Goal: Task Accomplishment & Management: Manage account settings

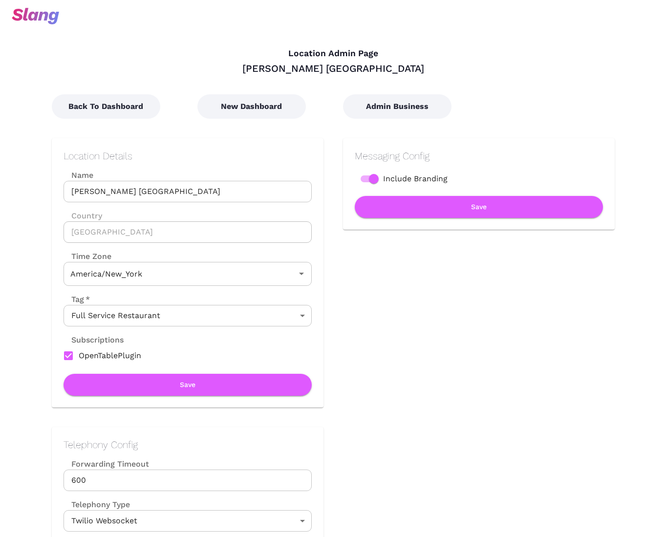
type input "Eastern Time"
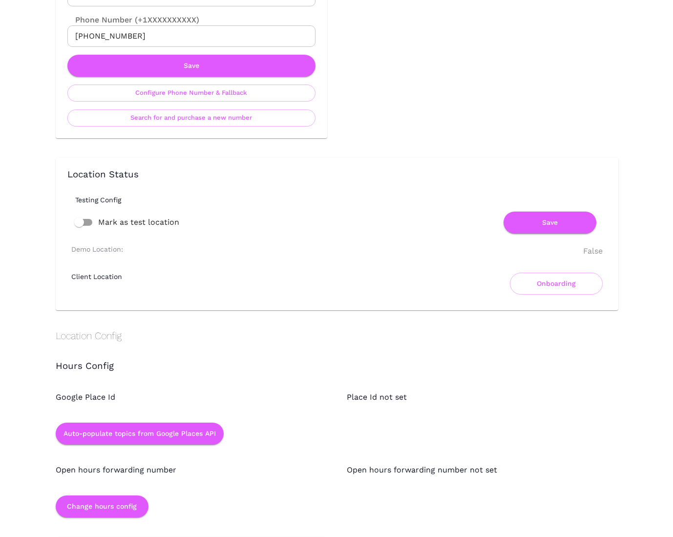
scroll to position [562, 0]
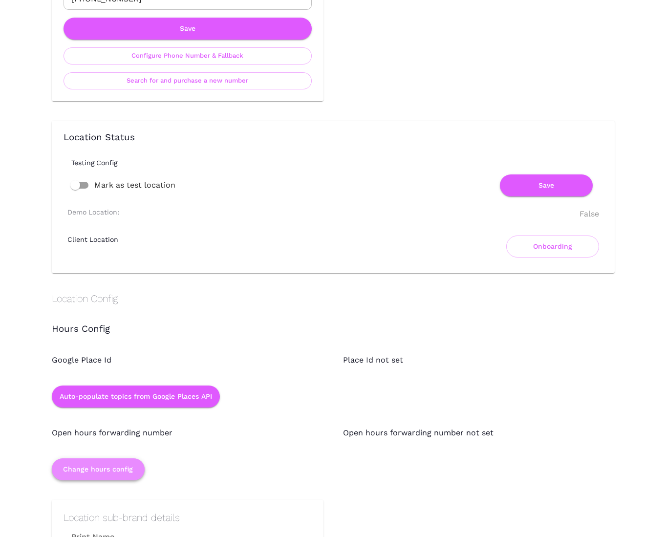
click at [102, 465] on button "Change hours config" at bounding box center [98, 469] width 93 height 22
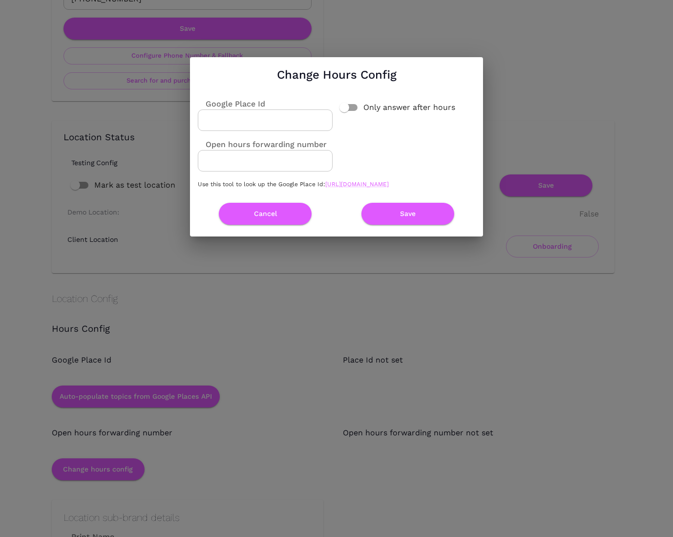
click at [343, 195] on div "Use this tool to look up the Google Place Id: [URL][DOMAIN_NAME]" at bounding box center [332, 183] width 285 height 23
click at [343, 188] on link "[URL][DOMAIN_NAME]" at bounding box center [357, 184] width 64 height 7
click at [308, 119] on input "Google Place Id" at bounding box center [265, 120] width 135 height 22
paste input "ChIJ327IA2sf24gRYXLcUXqwPis"
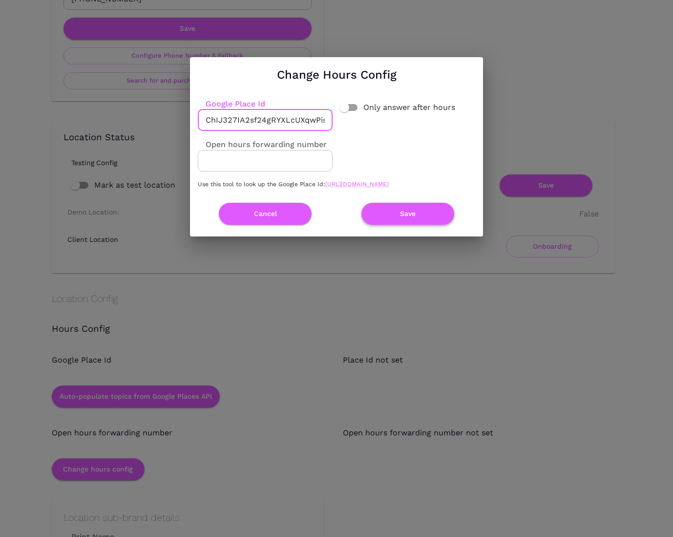
type input "ChIJ327IA2sf24gRYXLcUXqwPis"
click at [413, 223] on button "Save" at bounding box center [408, 214] width 93 height 22
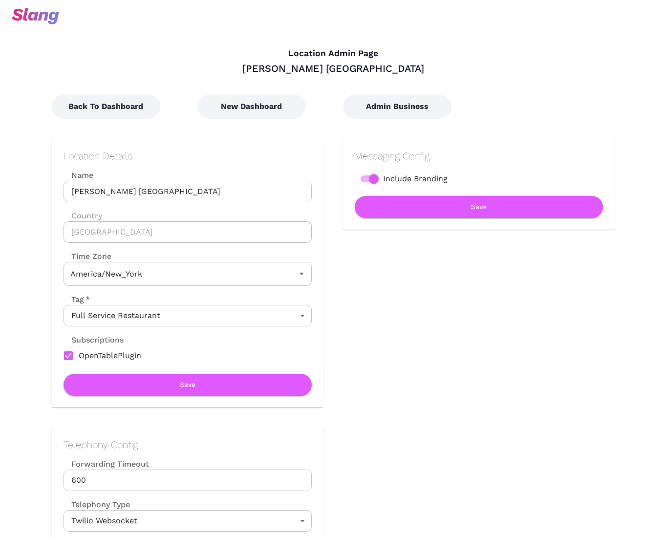
type input "Eastern Time"
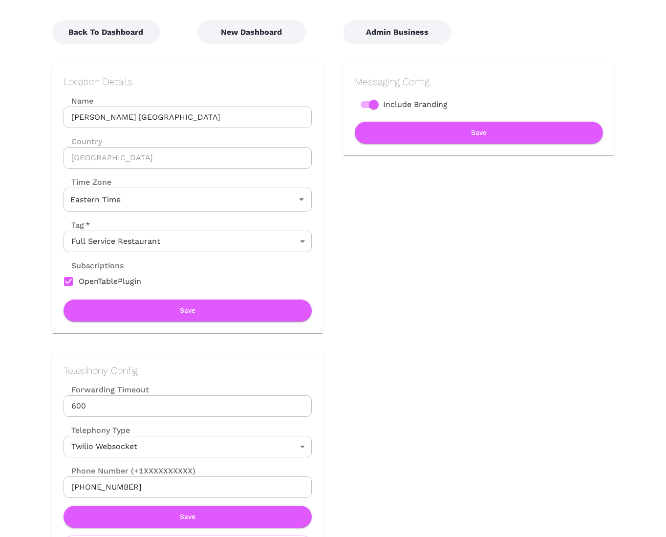
scroll to position [176, 0]
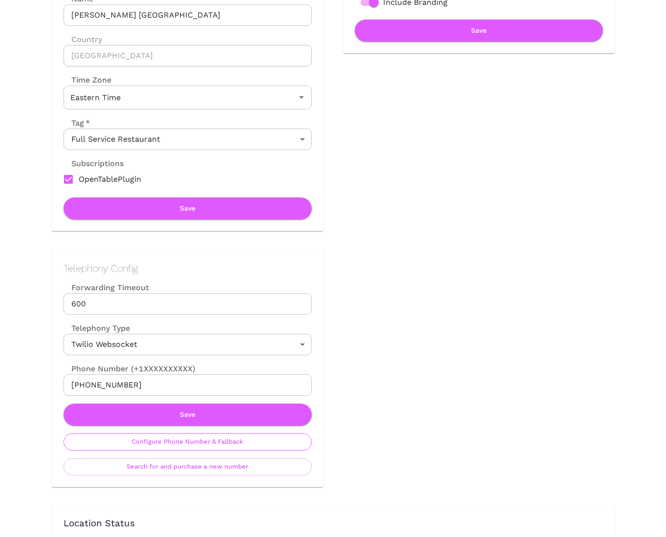
click at [187, 448] on button "Configure Phone Number & Fallback" at bounding box center [188, 441] width 248 height 17
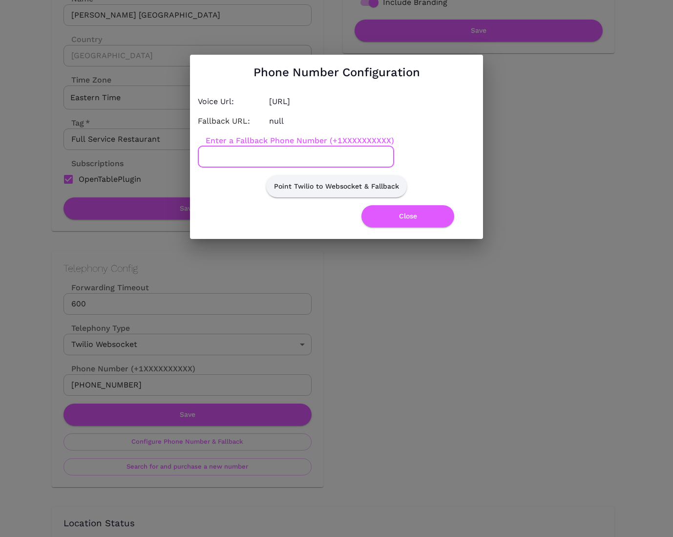
click at [281, 155] on input "Enter a Fallback Phone Number (+1XXXXXXXXXX)" at bounding box center [296, 157] width 196 height 22
paste input "9412541735"
type input "[PHONE_NUMBER]"
click at [363, 188] on button "Point Twilio to Websocket & Fallback" at bounding box center [336, 186] width 141 height 22
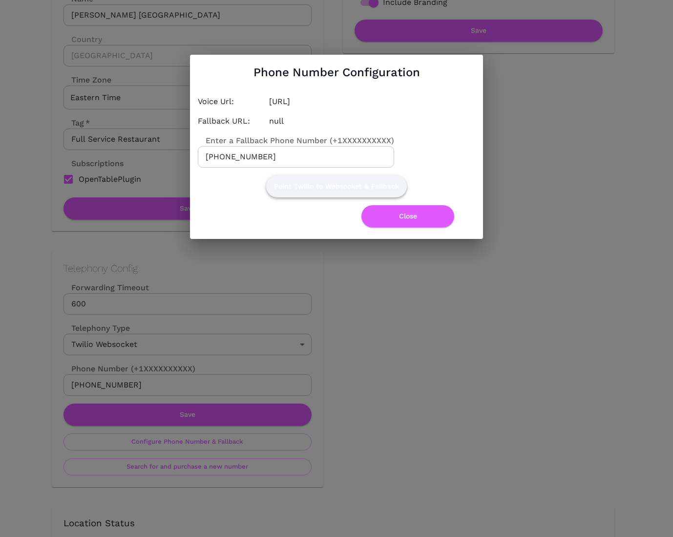
click at [356, 189] on button "Point Twilio to Websocket & Fallback" at bounding box center [336, 186] width 141 height 22
click at [404, 218] on button "Close" at bounding box center [408, 216] width 93 height 22
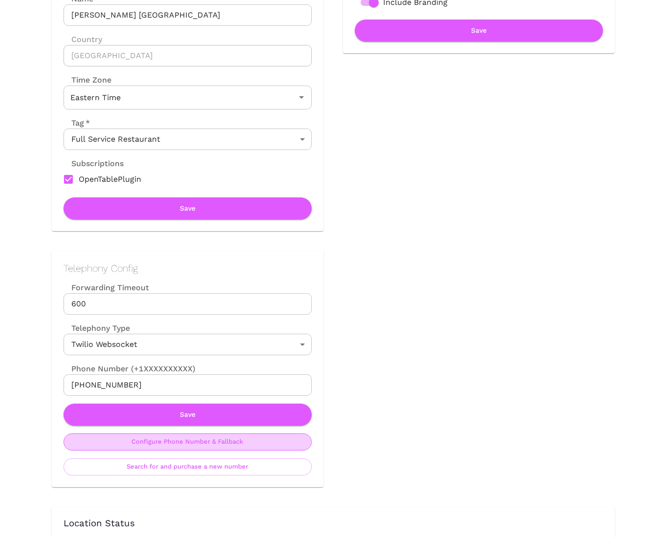
click at [209, 441] on button "Configure Phone Number & Fallback" at bounding box center [188, 441] width 248 height 17
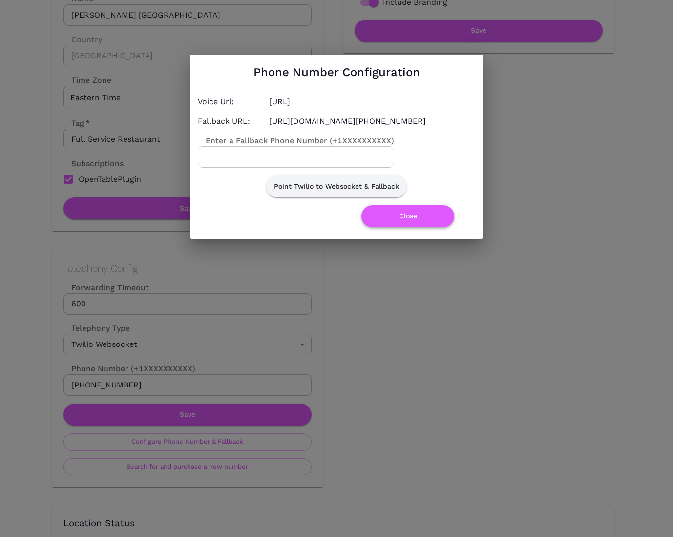
click at [393, 214] on button "Close" at bounding box center [408, 216] width 93 height 22
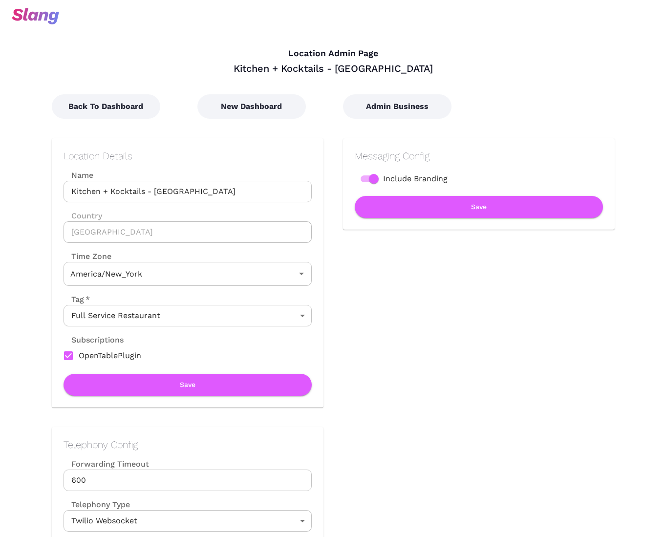
type input "Eastern Time"
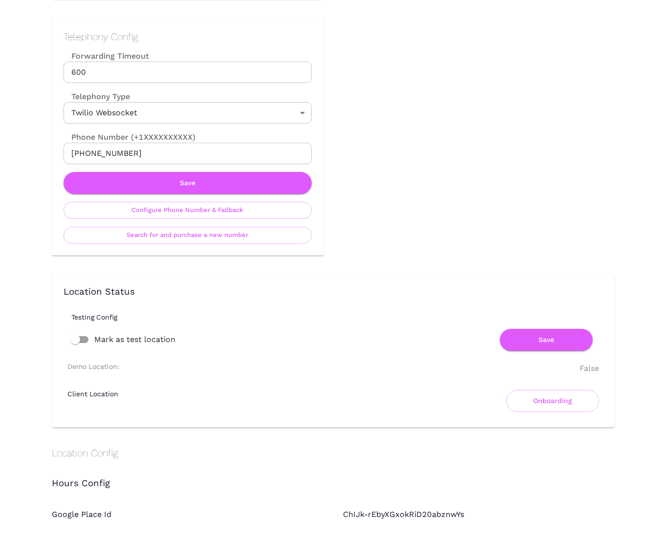
scroll to position [421, 0]
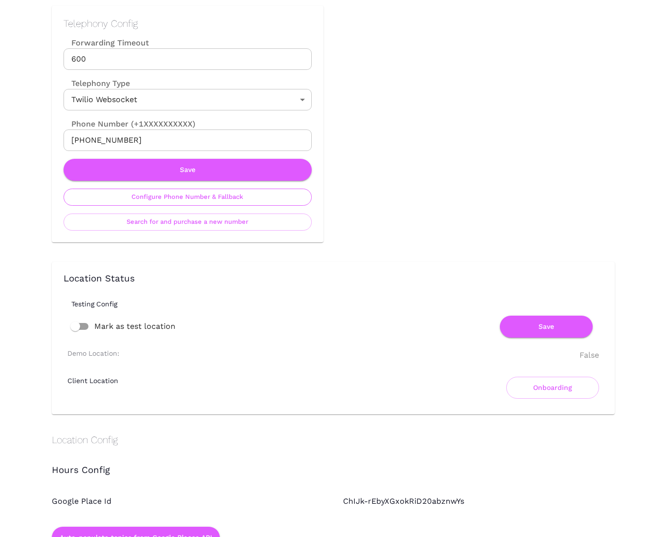
click at [281, 202] on button "Configure Phone Number & Fallback" at bounding box center [188, 197] width 248 height 17
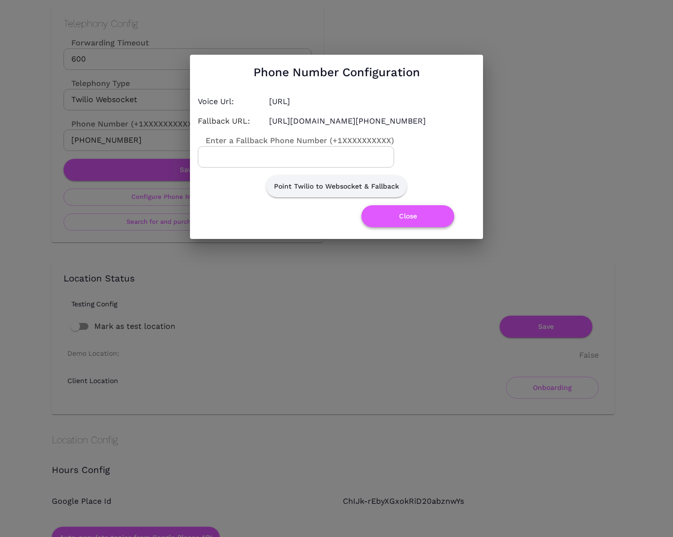
click at [429, 224] on button "Close" at bounding box center [408, 216] width 93 height 22
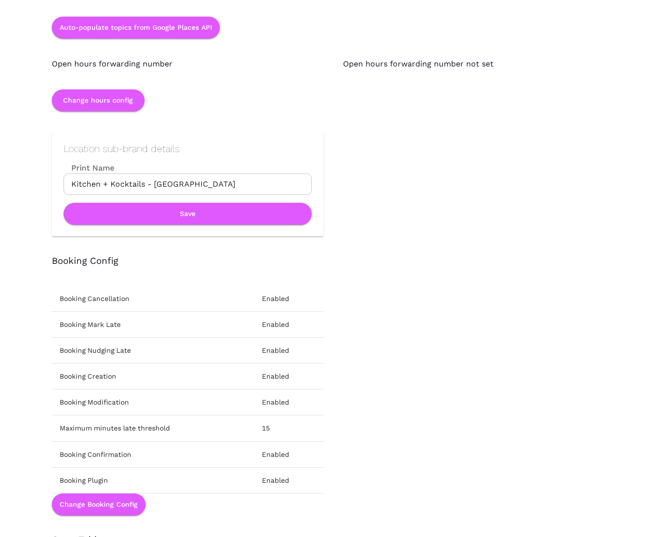
scroll to position [810, 0]
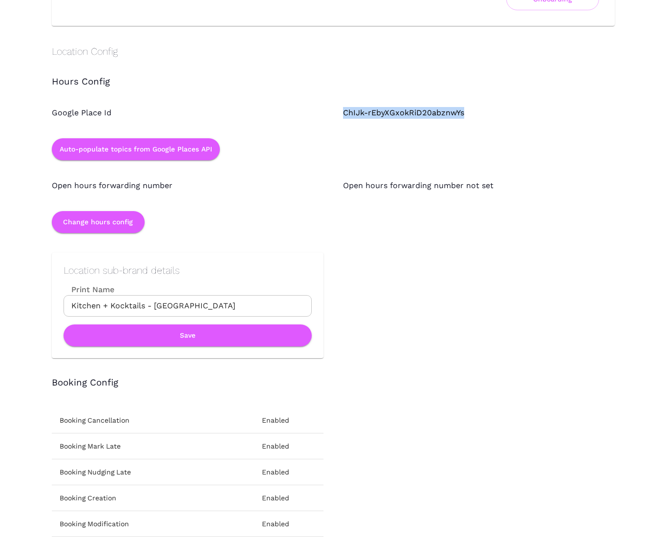
drag, startPoint x: 468, startPoint y: 114, endPoint x: 338, endPoint y: 109, distance: 130.1
click at [338, 109] on div "ChIJk-rEbyXGxokRiD20abznwYs" at bounding box center [469, 102] width 291 height 31
copy div "ChIJk-rEbyXGxokRiD20abznwYs"
